Goal: Information Seeking & Learning: Find specific fact

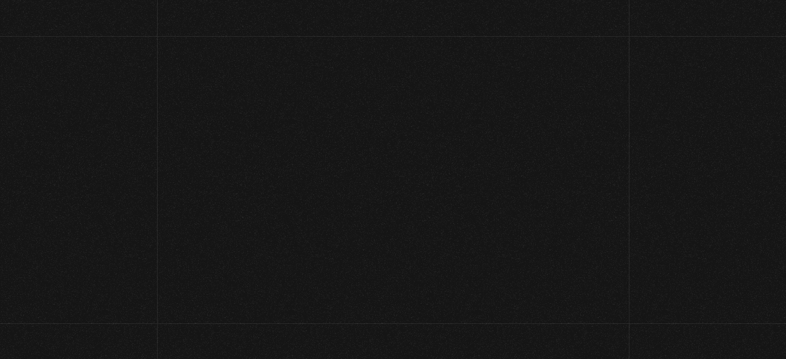
scroll to position [73, 0]
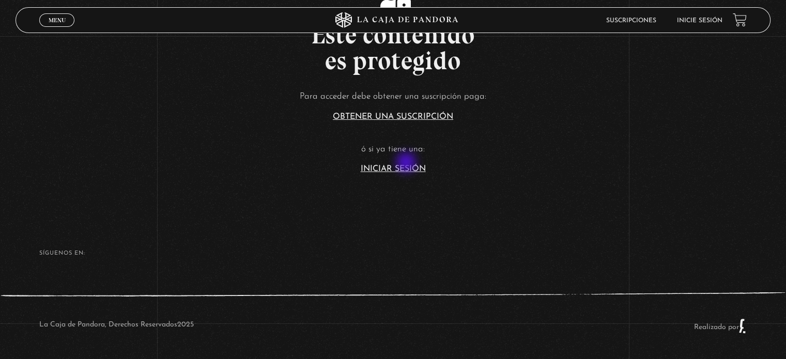
click at [407, 163] on article "Para acceder debe obtener una suscripción paga: Obtener una suscripción ó si ya…" at bounding box center [393, 131] width 786 height 84
click at [407, 165] on link "Iniciar Sesión" at bounding box center [393, 169] width 65 height 8
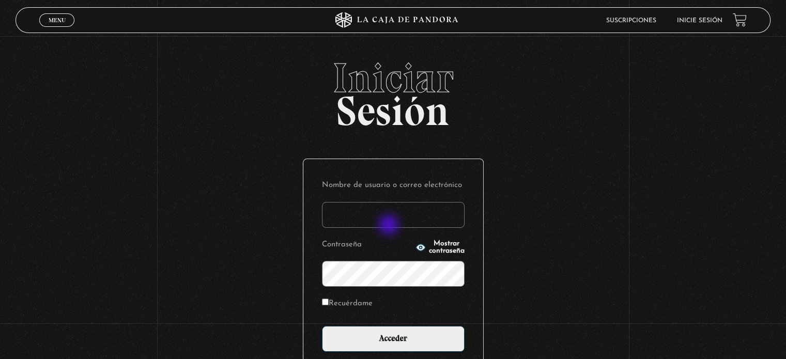
type input "Zuly"
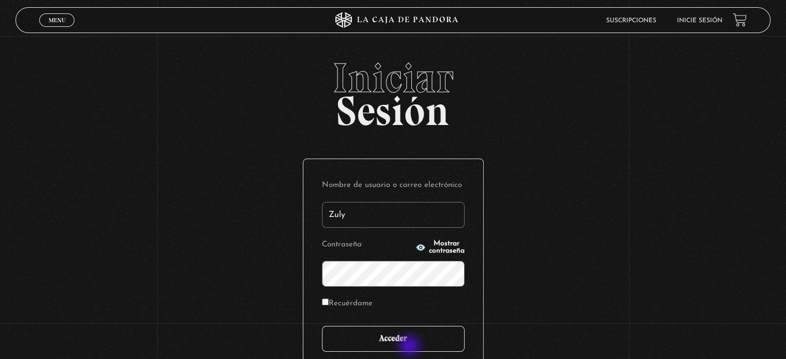
click at [410, 347] on input "Acceder" at bounding box center [393, 339] width 143 height 26
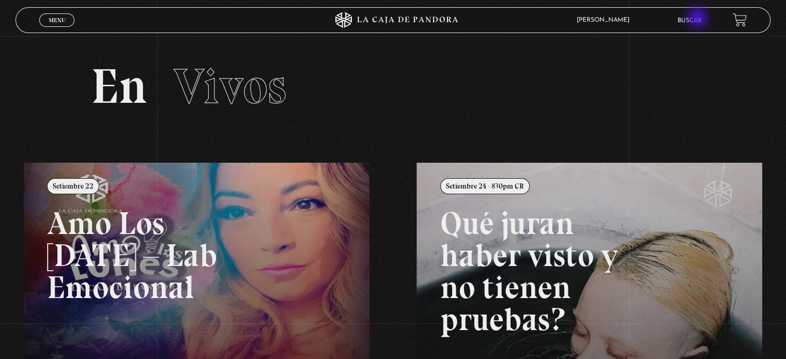
click at [699, 19] on link "Buscar" at bounding box center [690, 21] width 24 height 6
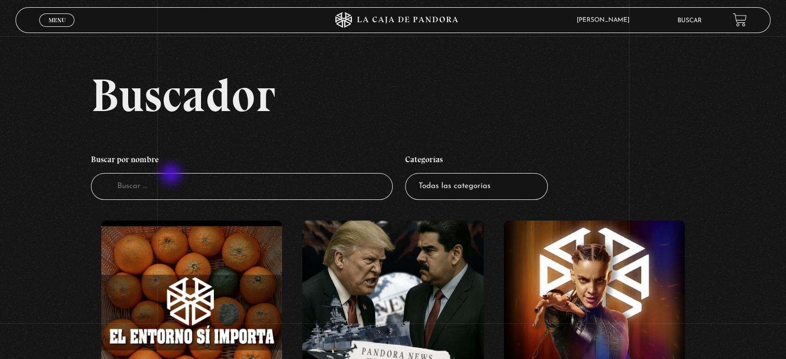
click at [172, 175] on input "Buscador" at bounding box center [242, 186] width 302 height 27
type input "probervios xiii"
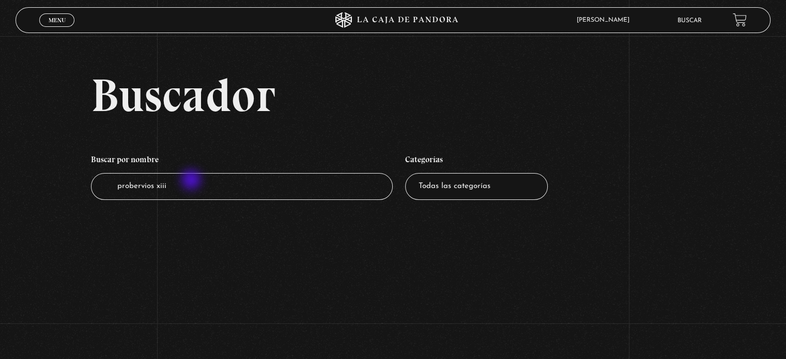
click at [192, 181] on input "probervios xiii" at bounding box center [242, 186] width 302 height 27
click at [197, 190] on input "probervios xiii" at bounding box center [242, 186] width 302 height 27
type input "probervios XIII"
click at [178, 191] on input "probervios XIII" at bounding box center [242, 186] width 302 height 27
type input "probervios XVI"
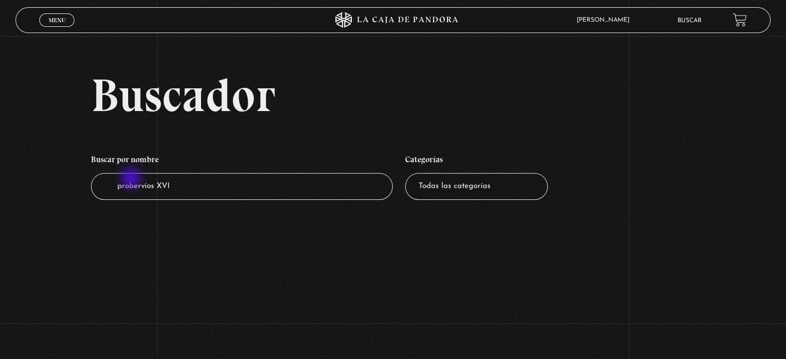
drag, startPoint x: 154, startPoint y: 182, endPoint x: 131, endPoint y: 179, distance: 22.5
click at [131, 179] on input "probervios XVI" at bounding box center [242, 186] width 302 height 27
type input "proverbios XVI"
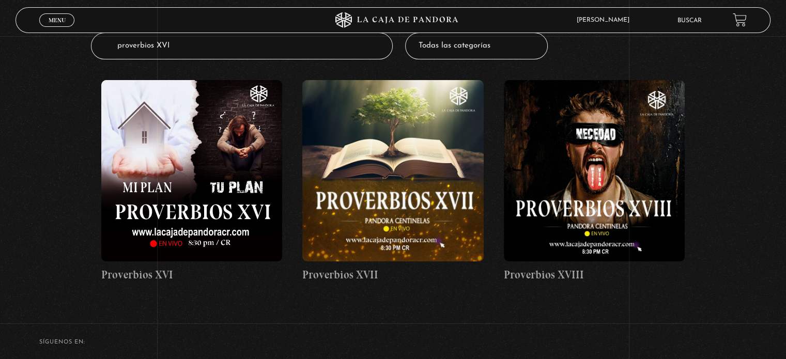
scroll to position [140, 0]
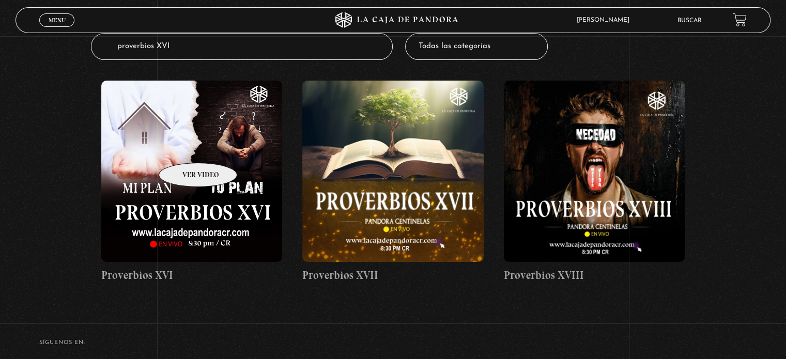
click at [185, 147] on figure at bounding box center [191, 171] width 181 height 181
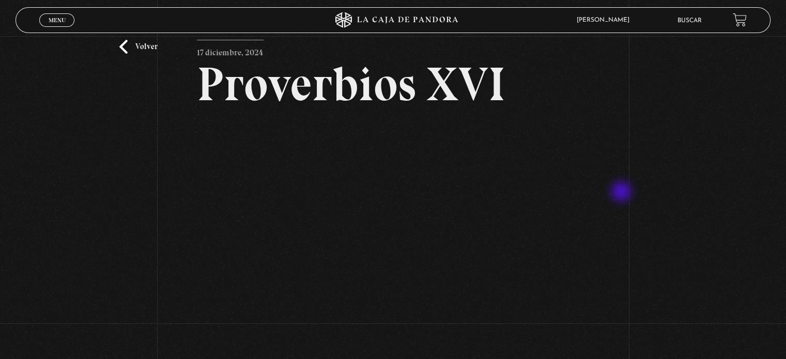
scroll to position [39, 0]
